Goal: Task Accomplishment & Management: Use online tool/utility

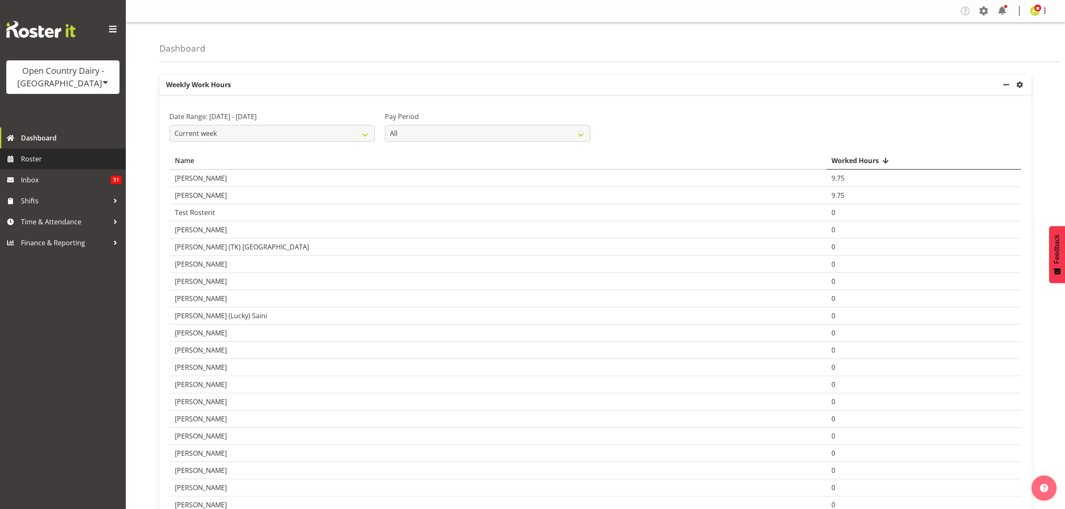
click at [52, 158] on span "Roster" at bounding box center [71, 159] width 101 height 13
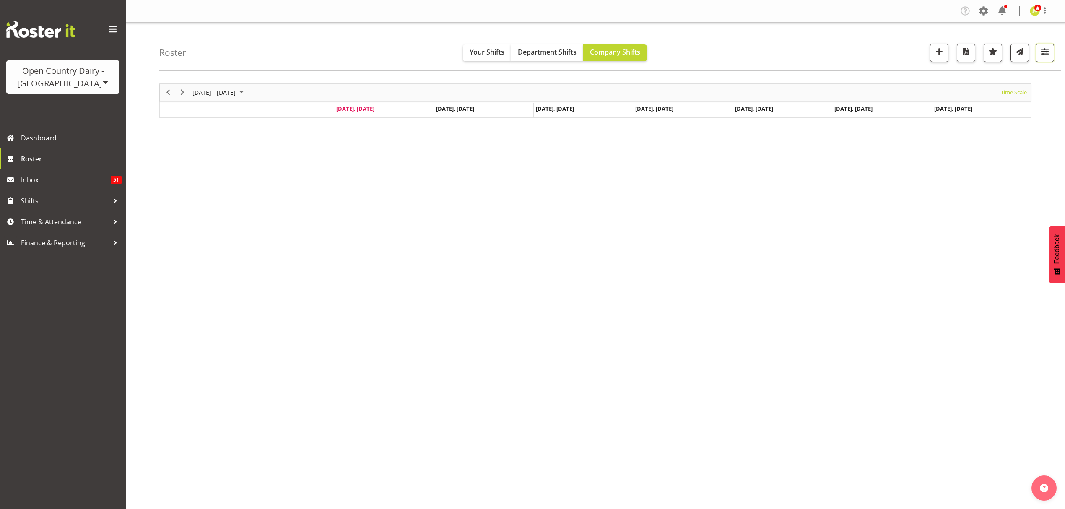
click at [1048, 54] on span "button" at bounding box center [1045, 51] width 11 height 11
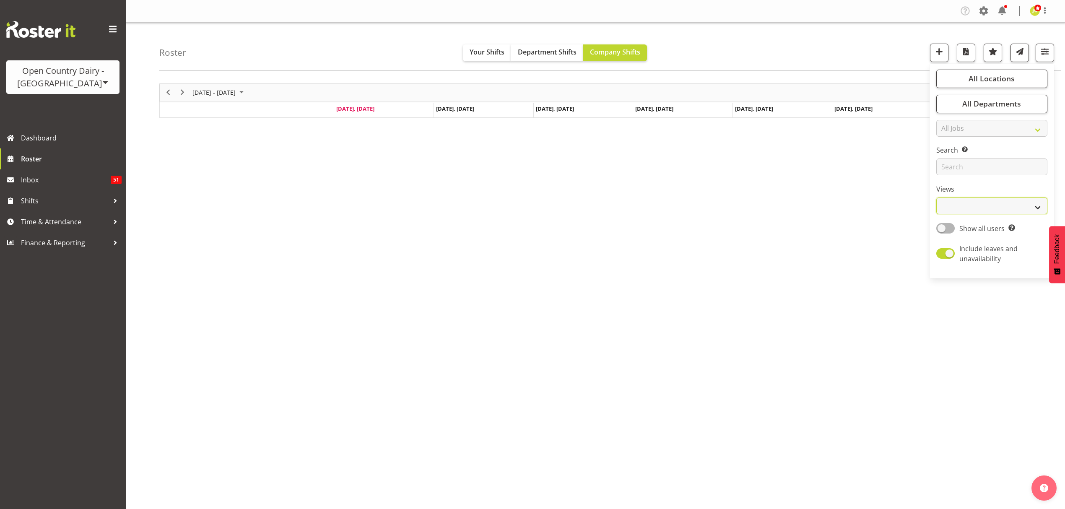
click at [995, 212] on select "Staff Role Shift - Horizontal Shift - Vertical Staff - Location" at bounding box center [992, 206] width 111 height 17
select select "shift"
click at [937, 198] on select "Staff Role Shift - Horizontal Shift - Vertical Staff - Location" at bounding box center [992, 206] width 111 height 17
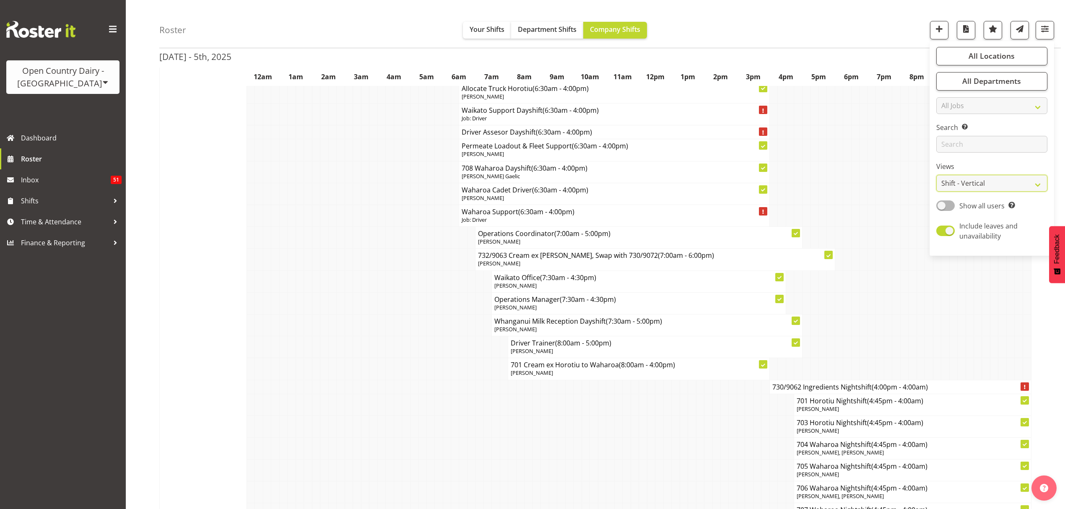
scroll to position [5648, 0]
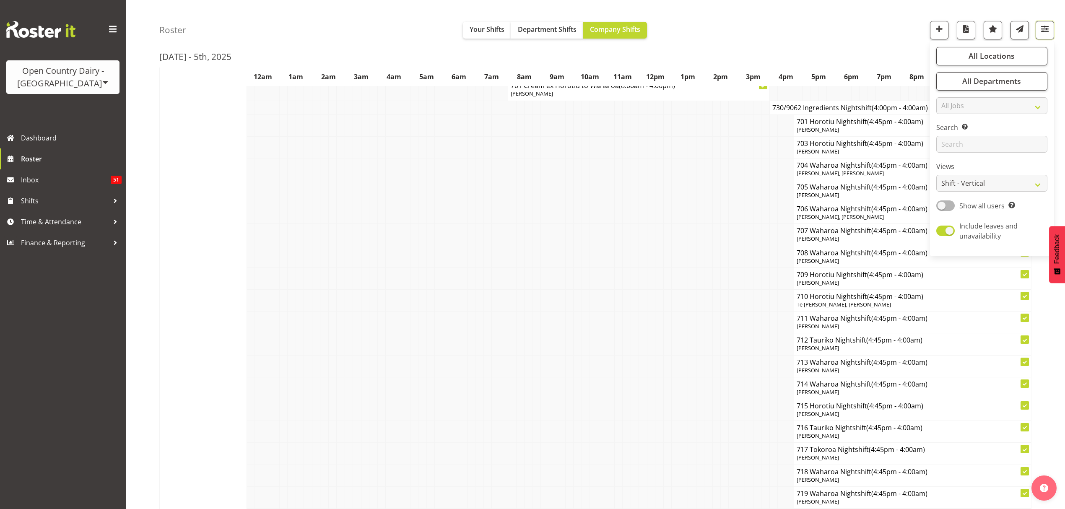
click at [1045, 24] on span "button" at bounding box center [1045, 28] width 11 height 11
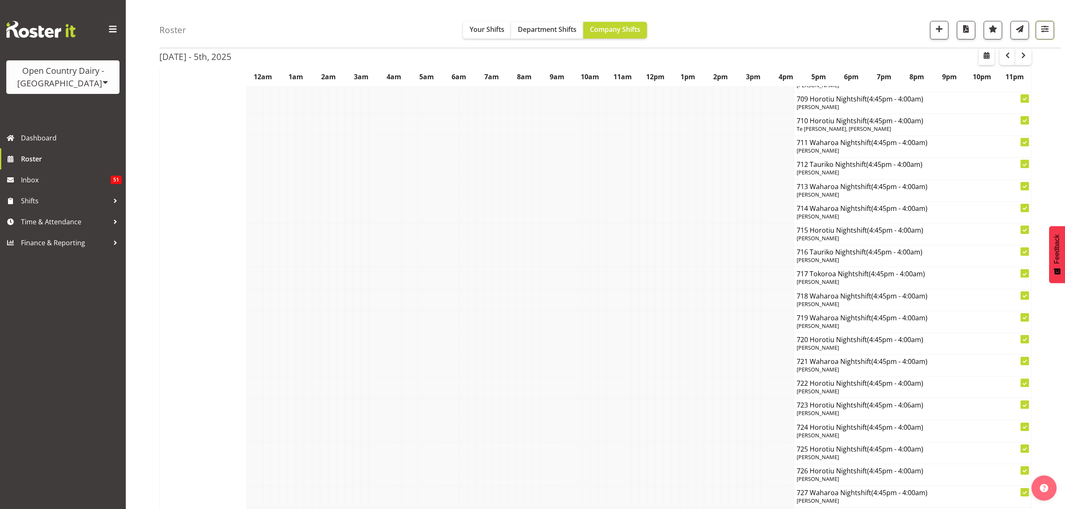
scroll to position [5815, 0]
